Goal: Task Accomplishment & Management: Complete application form

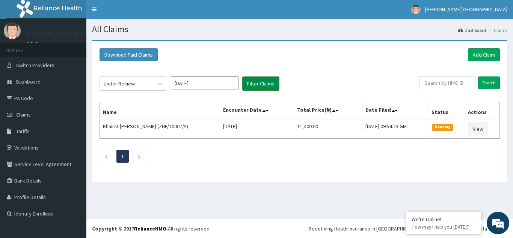
click at [255, 83] on button "Filter Claims" at bounding box center [260, 84] width 37 height 14
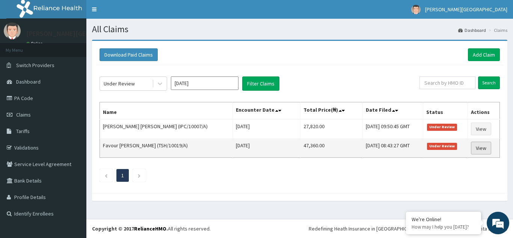
click at [482, 149] on link "View" at bounding box center [481, 148] width 20 height 13
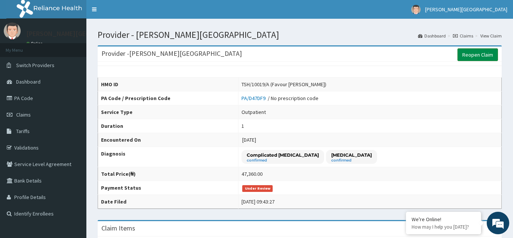
click at [466, 55] on link "Reopen Claim" at bounding box center [477, 54] width 41 height 13
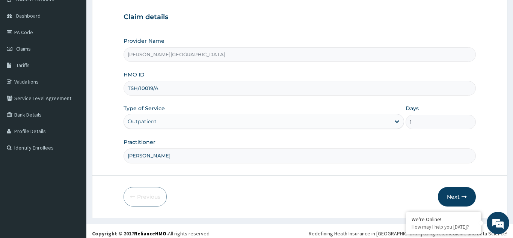
scroll to position [71, 0]
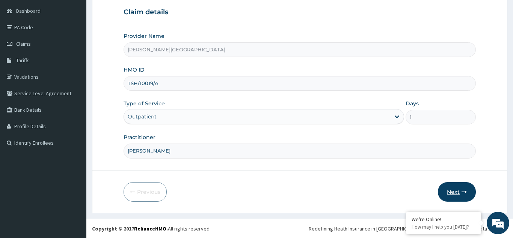
click at [458, 192] on button "Next" at bounding box center [457, 192] width 38 height 20
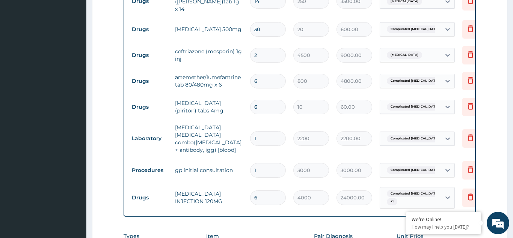
scroll to position [0, 0]
click at [261, 79] on input "6" at bounding box center [268, 81] width 36 height 15
type input "0.00"
type input "3"
type input "2400.00"
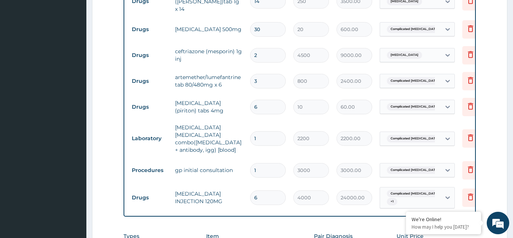
type input "0.00"
type input "6"
type input "4800.00"
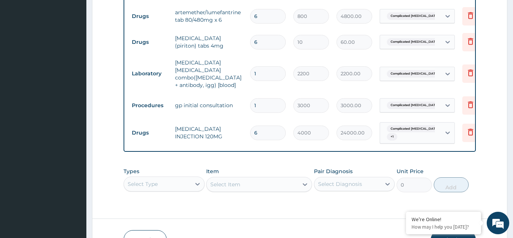
scroll to position [416, 0]
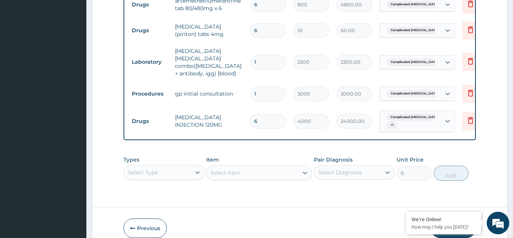
click at [257, 114] on input "6" at bounding box center [268, 121] width 36 height 15
type input "0.00"
type input "3"
type input "12000.00"
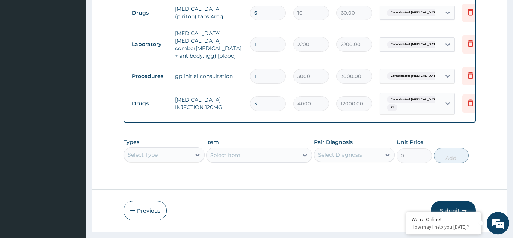
scroll to position [440, 0]
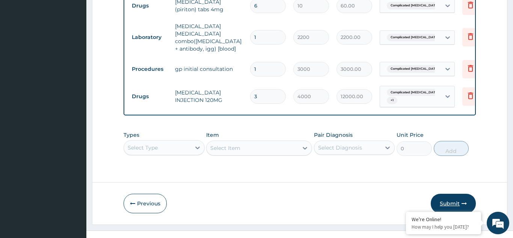
type input "3"
click at [450, 194] on button "Submit" at bounding box center [453, 204] width 45 height 20
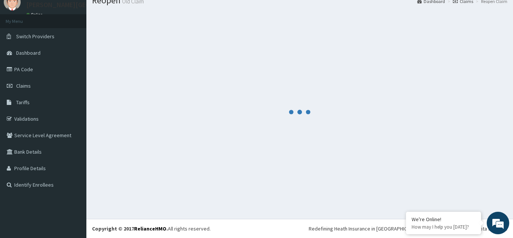
scroll to position [29, 0]
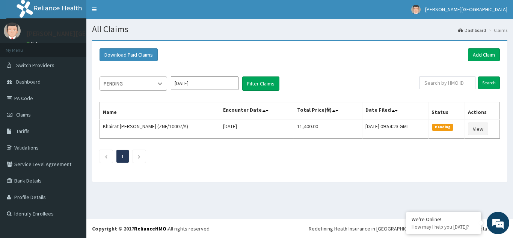
click at [161, 84] on icon at bounding box center [160, 84] width 5 height 3
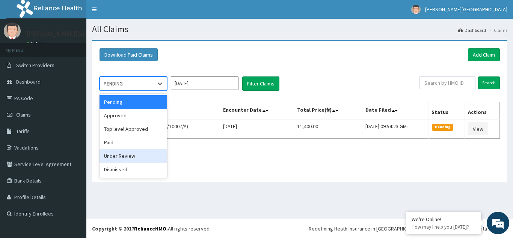
click at [130, 157] on div "Under Review" at bounding box center [133, 156] width 68 height 14
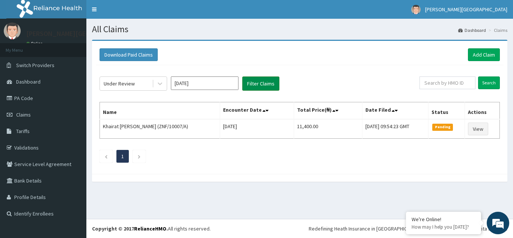
click at [264, 81] on button "Filter Claims" at bounding box center [260, 84] width 37 height 14
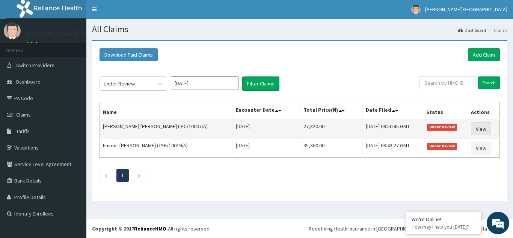
click at [483, 128] on link "View" at bounding box center [481, 129] width 20 height 13
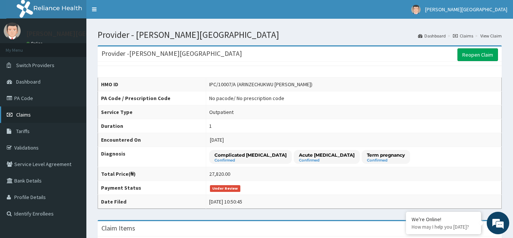
click at [24, 114] on span "Claims" at bounding box center [23, 114] width 15 height 7
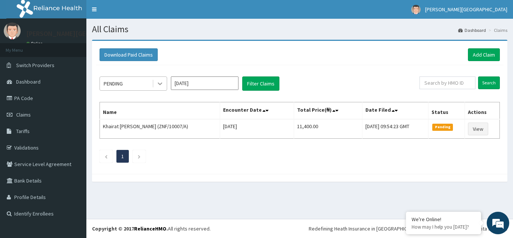
drag, startPoint x: 169, startPoint y: 81, endPoint x: 160, endPoint y: 82, distance: 9.1
click at [166, 80] on div "PENDING [DATE] Filter Claims" at bounding box center [259, 84] width 320 height 14
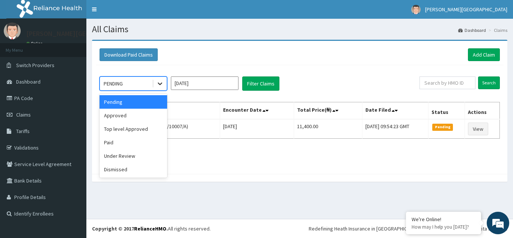
drag, startPoint x: 152, startPoint y: 86, endPoint x: 161, endPoint y: 84, distance: 9.3
click at [160, 85] on div at bounding box center [159, 84] width 15 height 14
click at [110, 116] on div "Approved" at bounding box center [133, 116] width 68 height 14
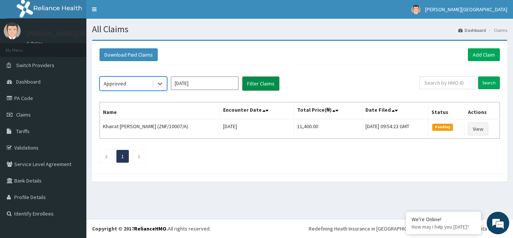
click at [262, 83] on button "Filter Claims" at bounding box center [260, 84] width 37 height 14
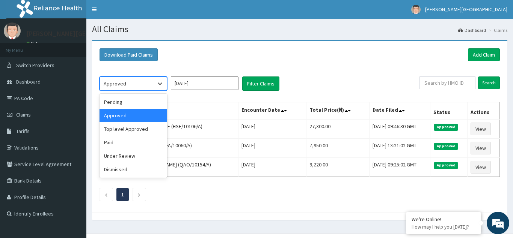
click at [139, 81] on div "Approved" at bounding box center [126, 84] width 52 height 12
click at [131, 128] on div "Top level Approved" at bounding box center [133, 129] width 68 height 14
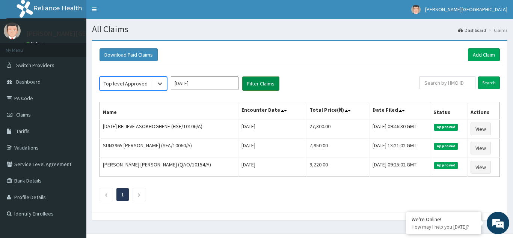
click at [256, 84] on button "Filter Claims" at bounding box center [260, 84] width 37 height 14
